Goal: Information Seeking & Learning: Learn about a topic

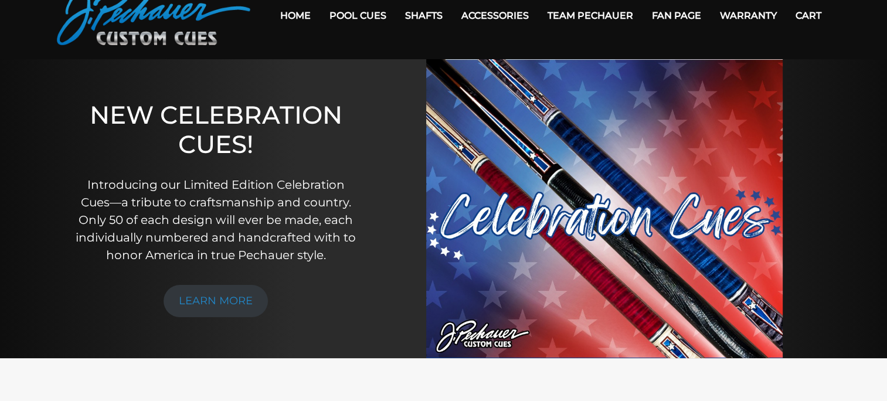
scroll to position [88, 0]
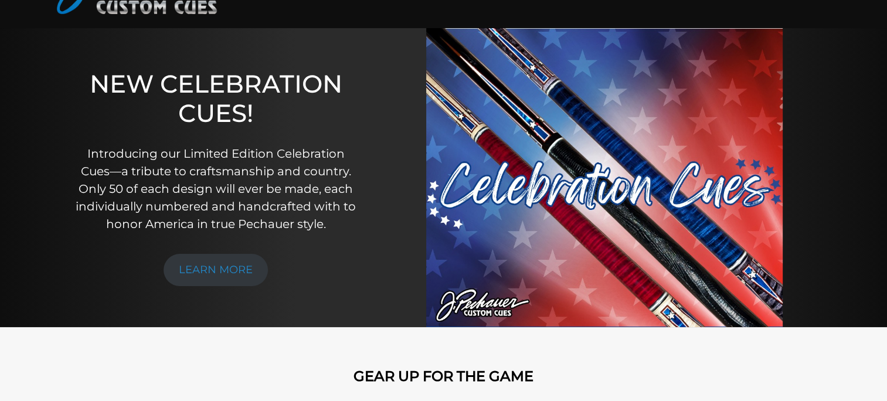
click at [507, 107] on img at bounding box center [604, 177] width 356 height 299
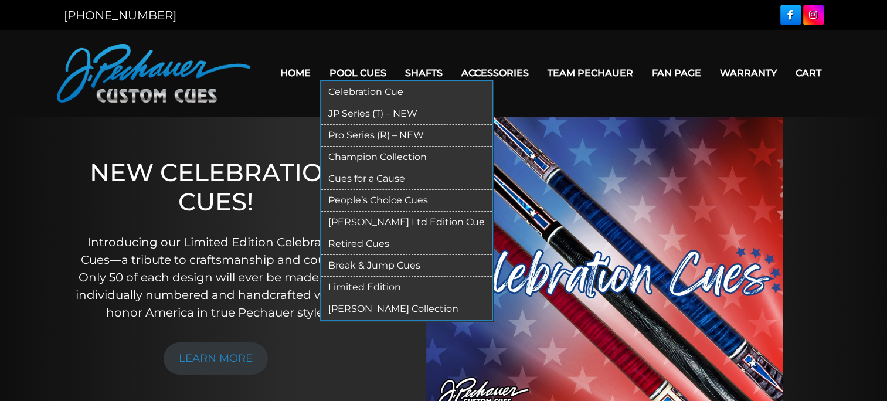
click at [369, 110] on link "JP Series (T) – NEW" at bounding box center [406, 114] width 171 height 22
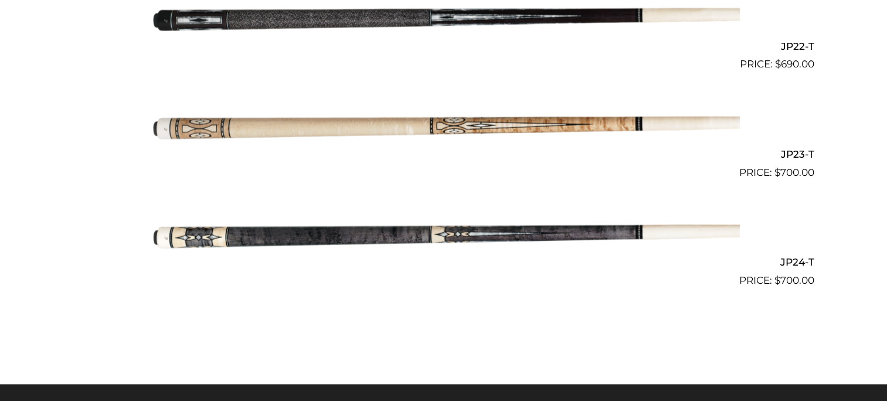
scroll to position [2271, 0]
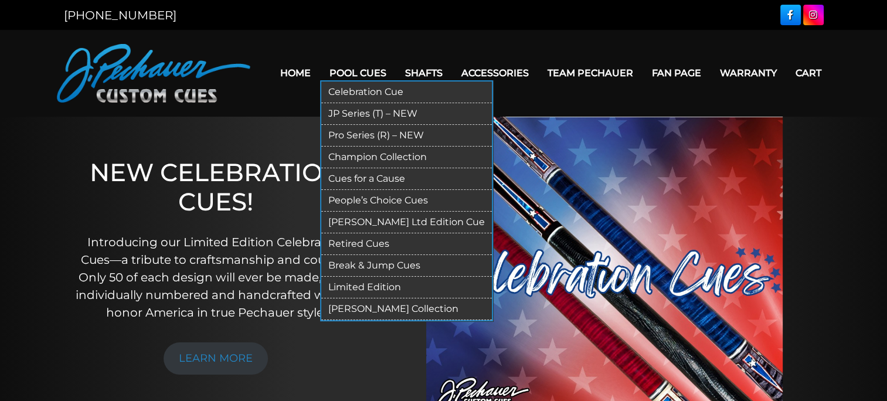
click at [359, 134] on link "Pro Series (R) – NEW" at bounding box center [406, 136] width 171 height 22
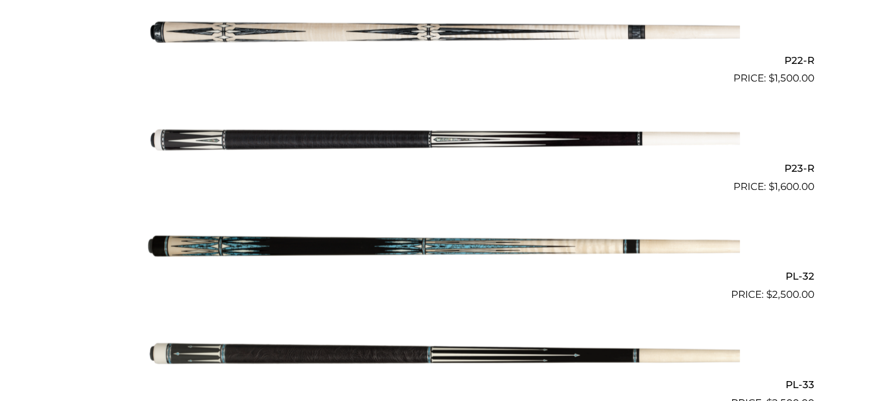
scroll to position [2672, 0]
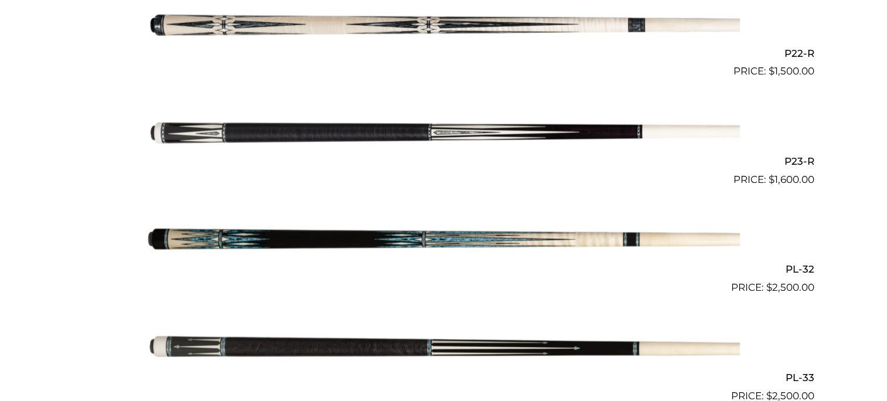
click at [343, 125] on img at bounding box center [444, 133] width 592 height 98
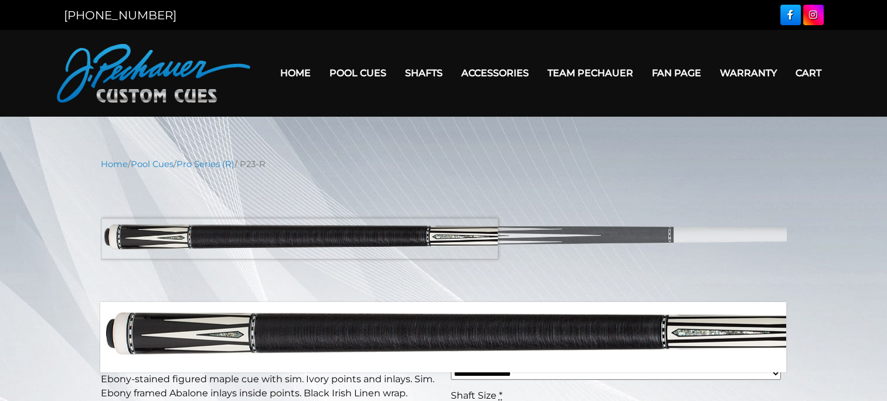
click at [195, 238] on img at bounding box center [444, 236] width 686 height 114
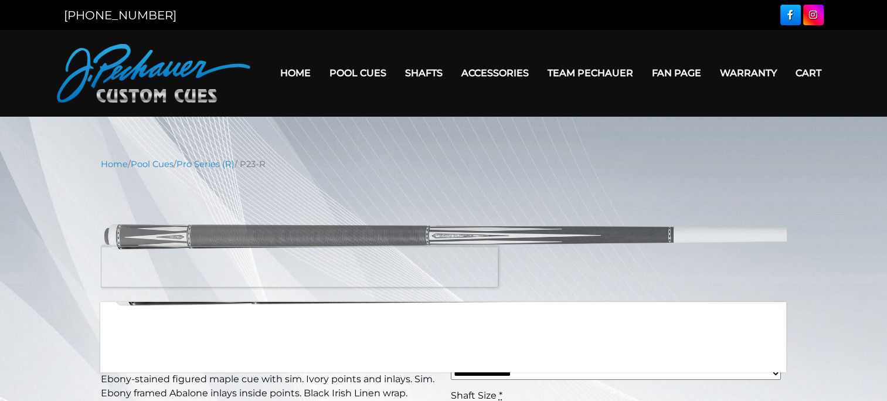
click at [232, 267] on img at bounding box center [444, 236] width 686 height 114
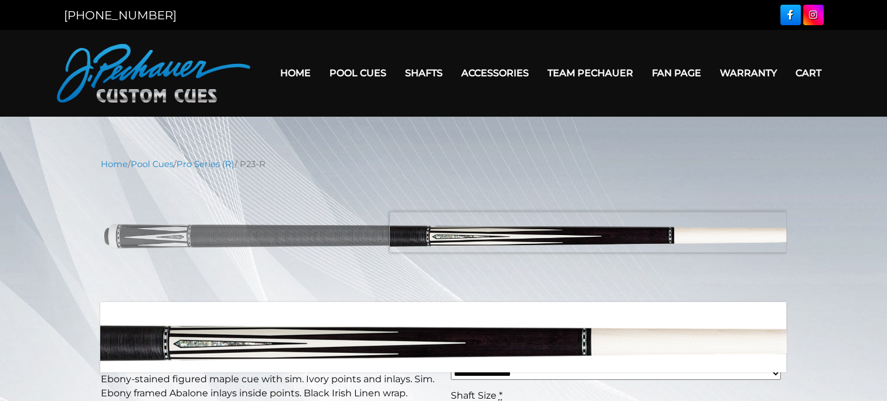
click at [655, 232] on img at bounding box center [444, 236] width 686 height 114
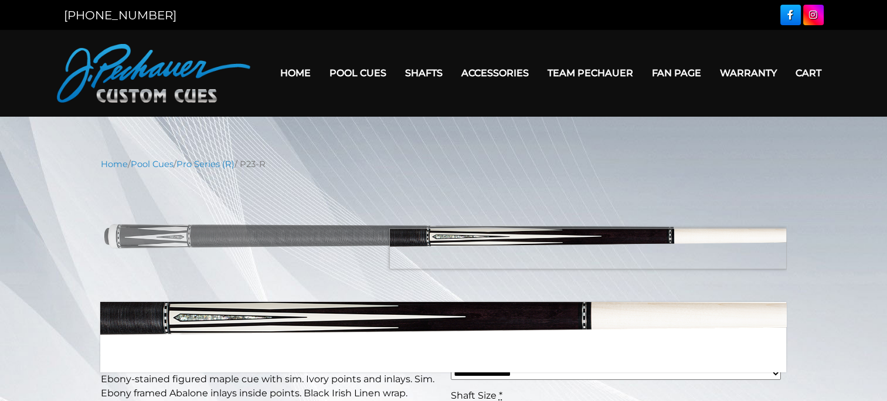
drag, startPoint x: 659, startPoint y: 231, endPoint x: 703, endPoint y: 249, distance: 47.6
click at [703, 249] on img at bounding box center [444, 236] width 686 height 114
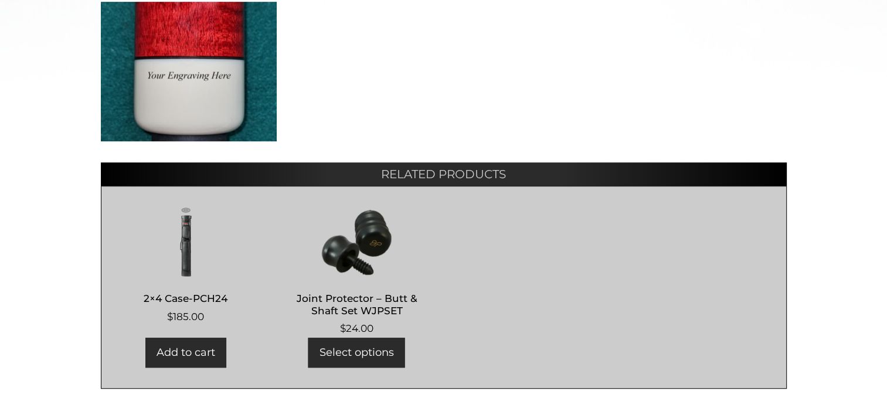
scroll to position [600, 0]
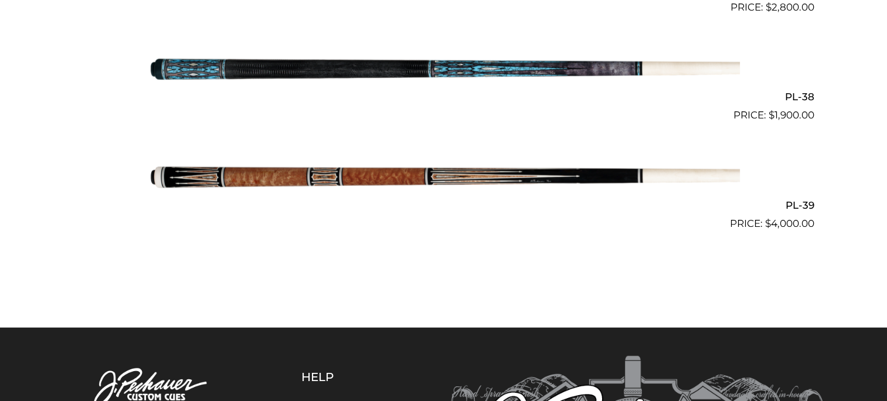
scroll to position [3410, 0]
